Goal: Check status: Check status

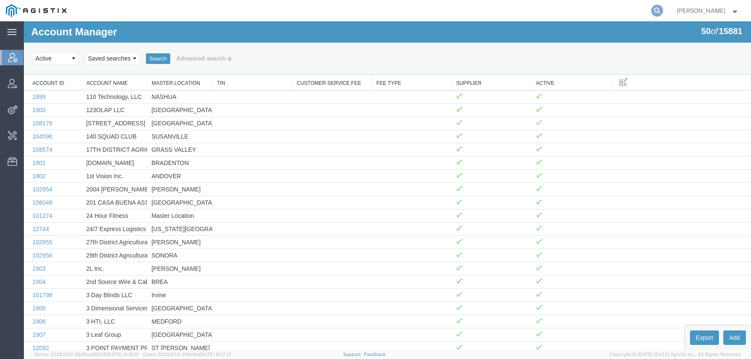
click at [663, 14] on icon at bounding box center [657, 11] width 12 height 12
paste input "57062906"
type input "57062906"
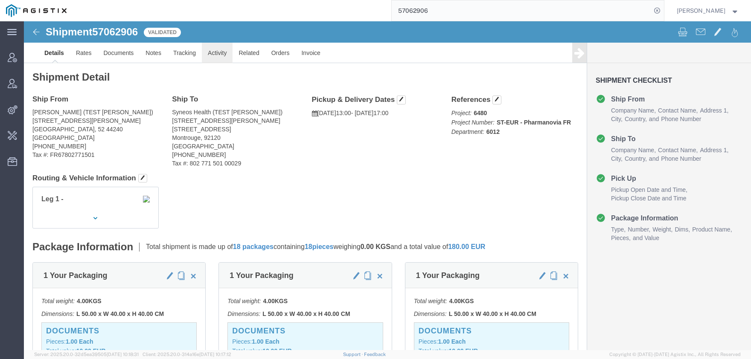
click link "Activity"
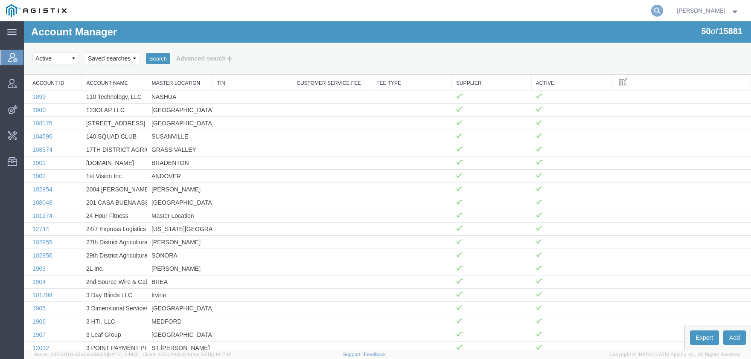
click at [663, 9] on icon at bounding box center [657, 11] width 12 height 12
type input "syneos health"
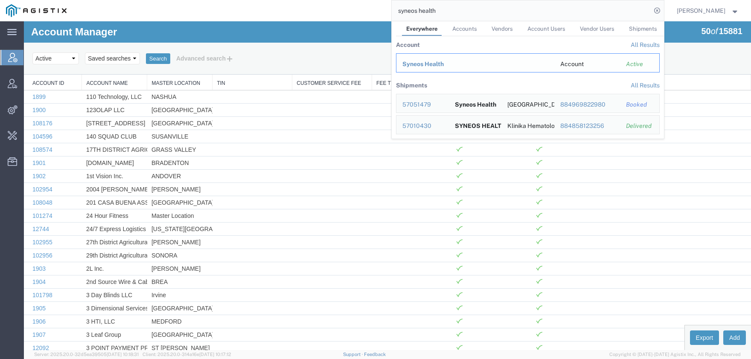
click at [439, 64] on span "Syneos Health" at bounding box center [422, 64] width 41 height 7
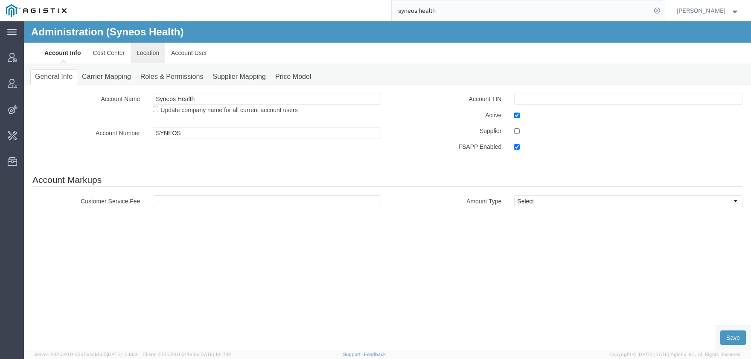
click at [143, 54] on link "Location" at bounding box center [147, 53] width 35 height 20
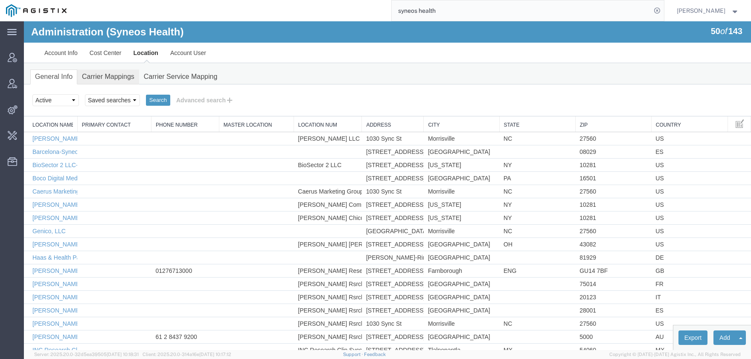
click at [104, 77] on link "Carrier Mappings" at bounding box center [108, 77] width 62 height 15
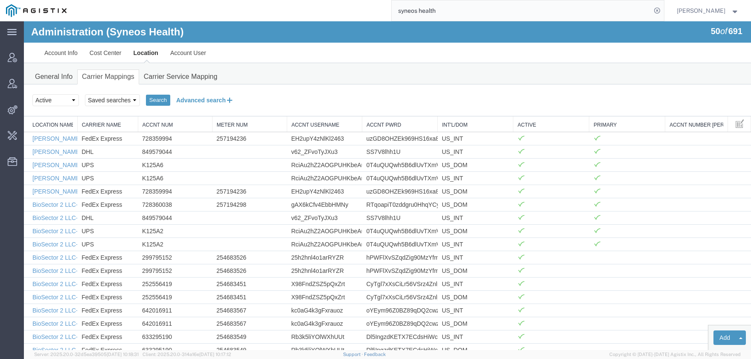
click at [191, 96] on button "Advanced search" at bounding box center [205, 100] width 70 height 14
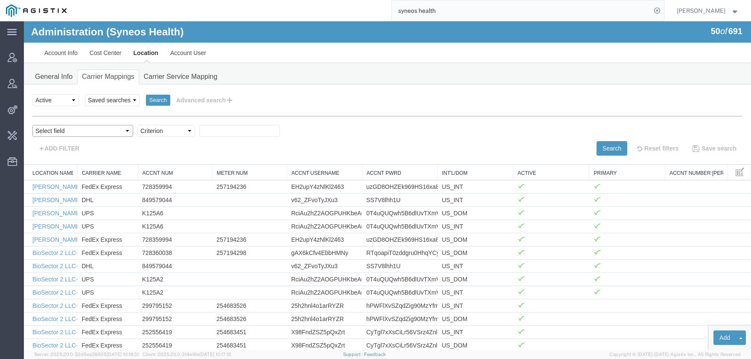
click at [32, 125] on select "Select field Accnt Num Accnt Number Alias Accnt Username Carrier Name Int'l/Dom…" at bounding box center [82, 131] width 101 height 12
select select "acctNum"
click option "Accnt Num" at bounding box center [24, 21] width 0 height 0
click at [137, 125] on select "Criterion contains does not contain is is blank is not blank starts with" at bounding box center [166, 131] width 58 height 12
select select "contains"
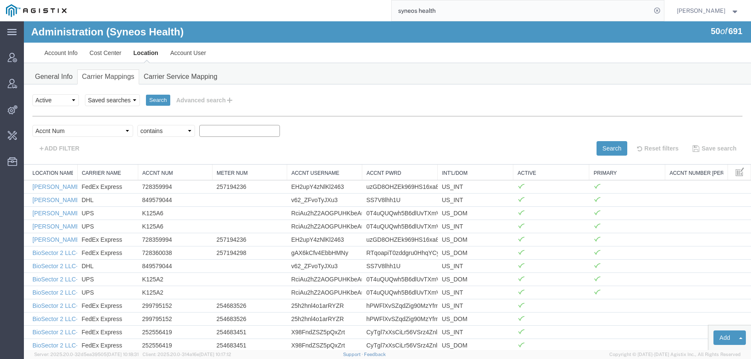
click option "contains" at bounding box center [24, 21] width 0 height 0
click at [199, 133] on input "text" at bounding box center [239, 131] width 81 height 12
paste input "201385940"
type input "201385940"
click at [599, 149] on button "Search" at bounding box center [611, 148] width 31 height 14
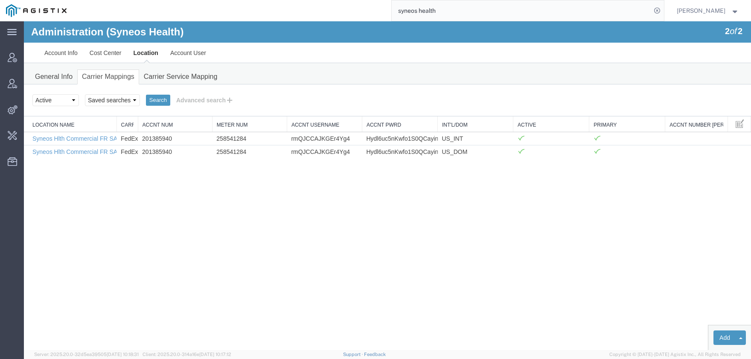
drag, startPoint x: 78, startPoint y: 122, endPoint x: 156, endPoint y: 129, distance: 79.1
click at [156, 129] on div "Location Name Carrier Name Accnt Num Meter Num Accnt Username Accnt Pwrd Int'l/…" at bounding box center [387, 137] width 727 height 42
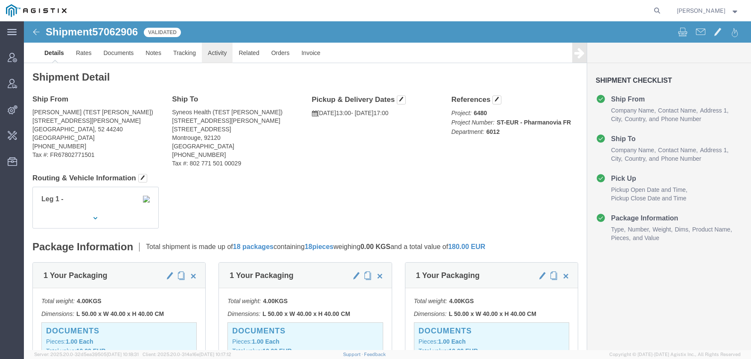
click link "Activity"
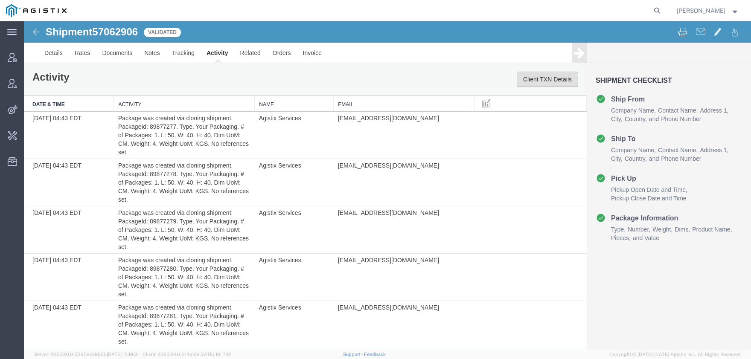
click at [550, 80] on button "Client TXN Details" at bounding box center [546, 79] width 61 height 15
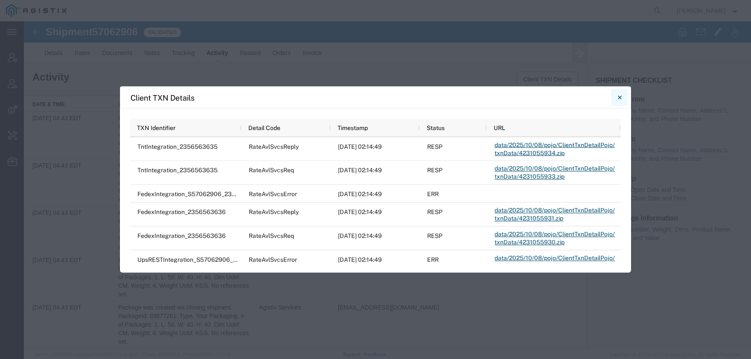
click at [616, 95] on button "Close" at bounding box center [619, 97] width 17 height 17
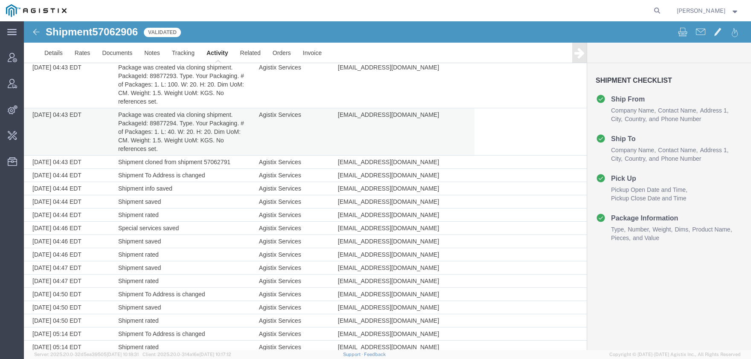
scroll to position [785, 0]
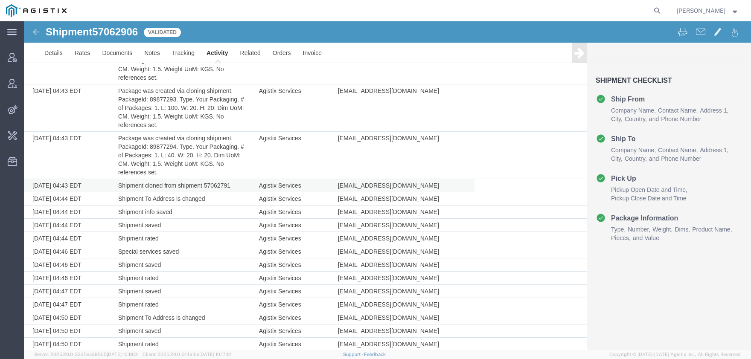
click at [214, 180] on td "Shipment cloned from shipment 57062791" at bounding box center [184, 185] width 141 height 13
click at [214, 185] on td "Shipment cloned from shipment 57062791" at bounding box center [184, 185] width 141 height 13
copy td "57062791"
click at [663, 9] on icon at bounding box center [657, 11] width 12 height 12
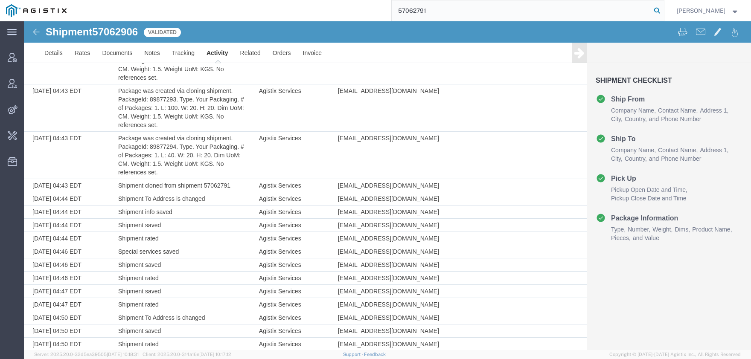
type input "57062791"
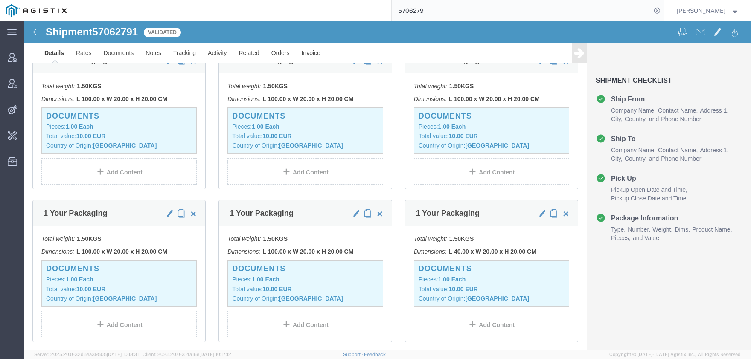
scroll to position [826, 0]
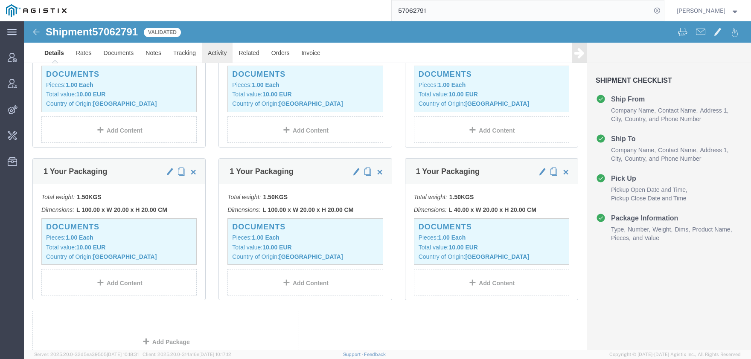
click link "Activity"
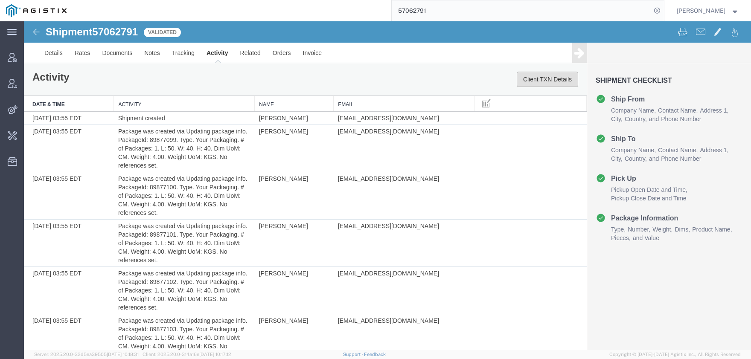
click at [562, 80] on button "Client TXN Details" at bounding box center [546, 79] width 61 height 15
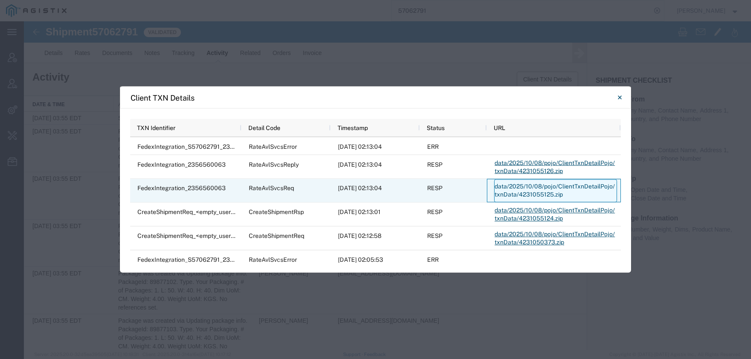
click at [508, 194] on link "data/2025/10/08/pojo/ClientTxnDetailPojo/txnData/4231055125.zip" at bounding box center [555, 190] width 123 height 23
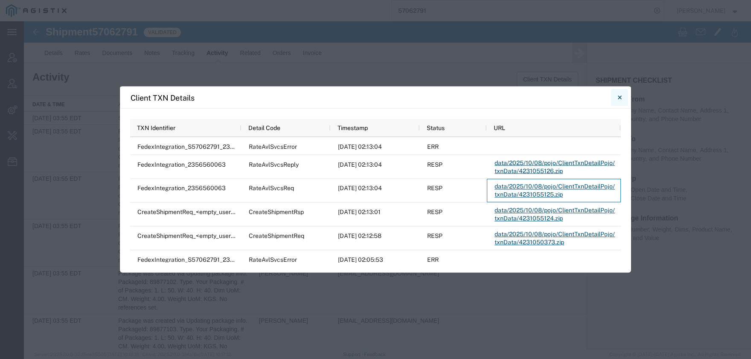
click at [621, 96] on icon "Close" at bounding box center [619, 98] width 4 height 4
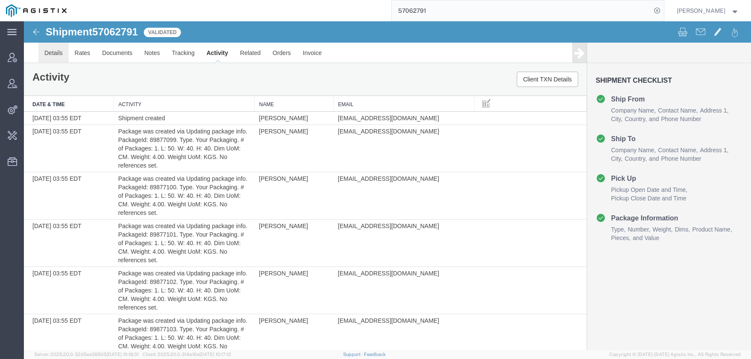
click at [54, 51] on link "Details" at bounding box center [53, 53] width 30 height 20
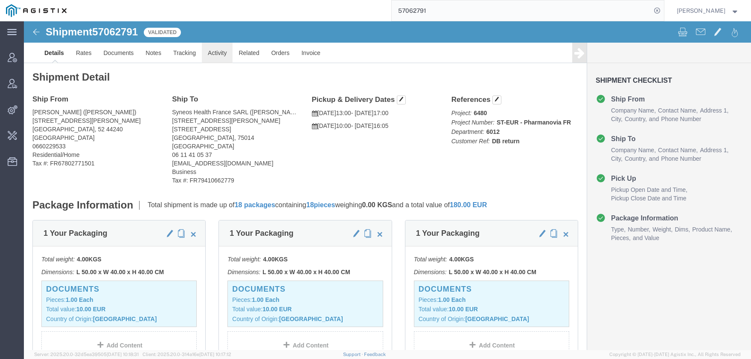
click link "Activity"
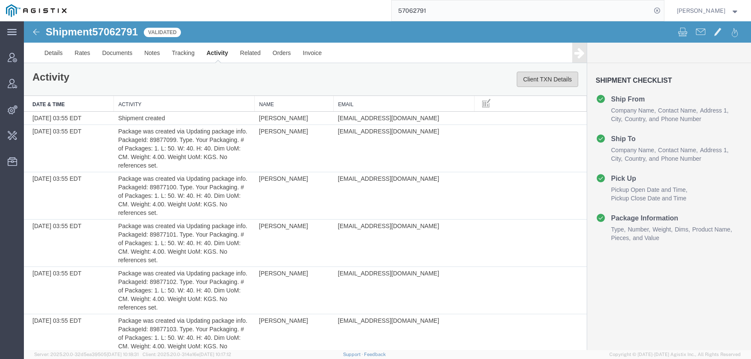
click at [562, 82] on button "Client TXN Details" at bounding box center [546, 79] width 61 height 15
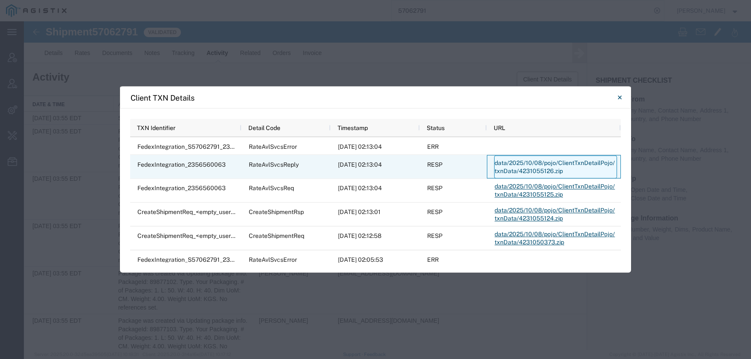
click at [508, 169] on link "data/2025/10/08/pojo/ClientTxnDetailPojo/txnData/4231055126.zip" at bounding box center [555, 167] width 123 height 23
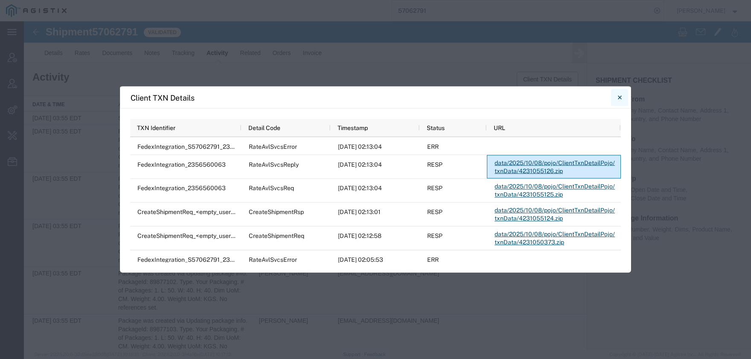
click at [614, 100] on button "Close" at bounding box center [619, 97] width 17 height 17
